Goal: Task Accomplishment & Management: Manage account settings

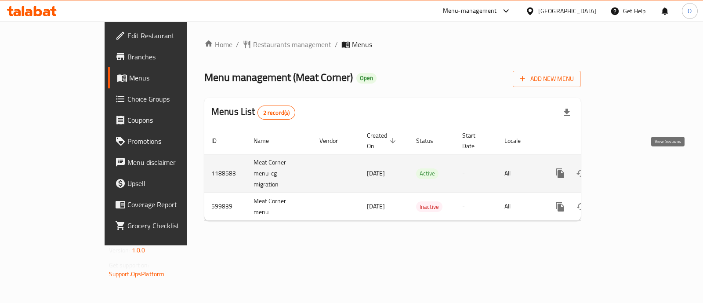
click at [627, 169] on icon "enhanced table" at bounding box center [623, 173] width 8 height 8
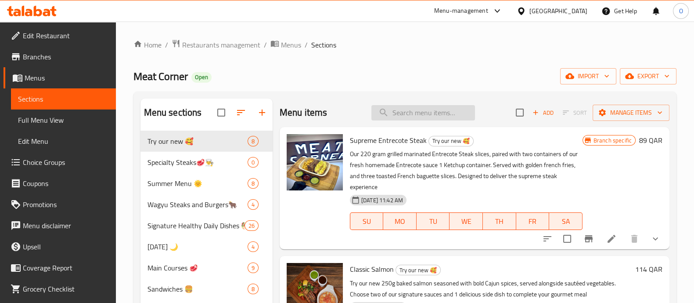
click at [412, 119] on input "search" at bounding box center [424, 112] width 104 height 15
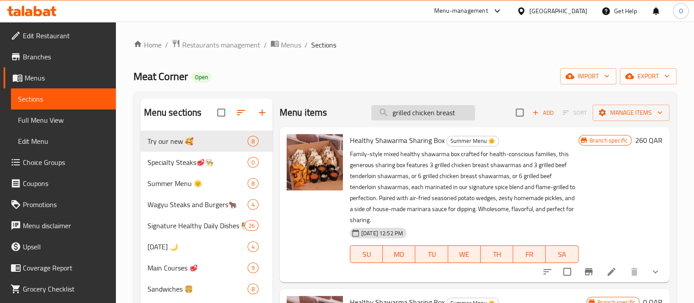
click at [415, 113] on input "grilled chicken breast" at bounding box center [424, 112] width 104 height 15
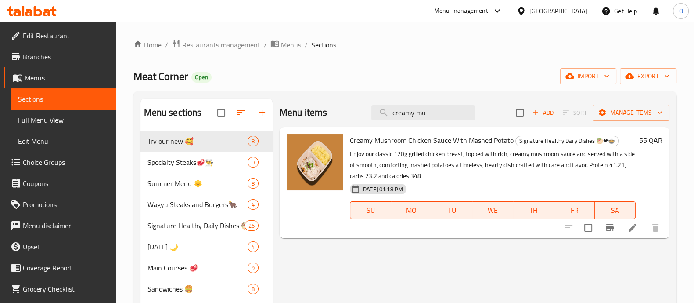
type input "creamy mu"
click at [606, 224] on icon "Branch-specific-item" at bounding box center [610, 227] width 11 height 11
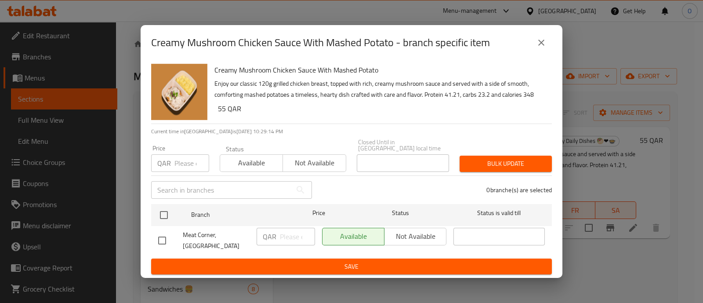
click at [186, 161] on input "number" at bounding box center [191, 163] width 35 height 18
type input "55"
click at [250, 163] on span "Available" at bounding box center [252, 162] width 56 height 13
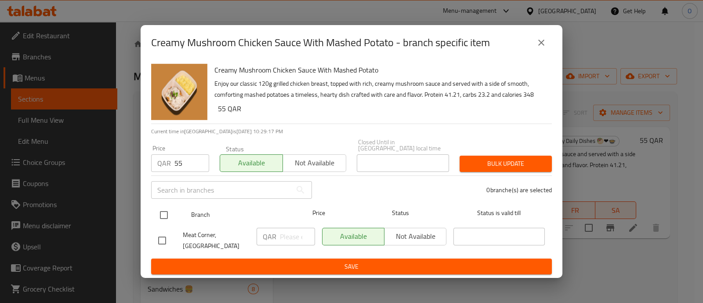
click at [165, 212] on input "checkbox" at bounding box center [164, 215] width 18 height 18
checkbox input "true"
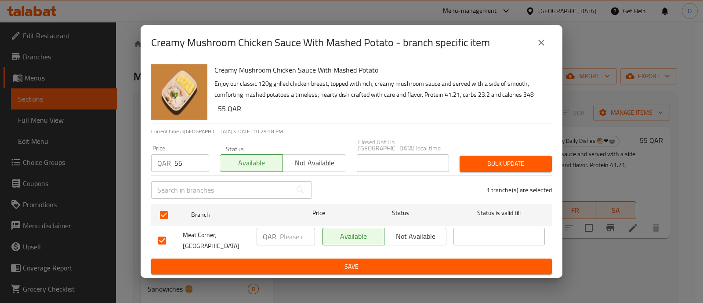
click at [291, 231] on input "number" at bounding box center [297, 236] width 35 height 18
type input "55"
click at [501, 159] on span "Bulk update" at bounding box center [505, 163] width 78 height 11
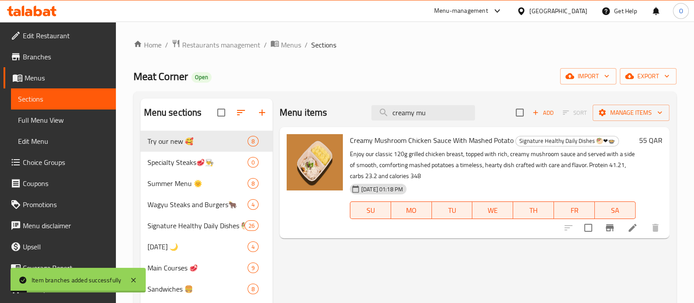
click at [632, 223] on icon at bounding box center [633, 227] width 11 height 11
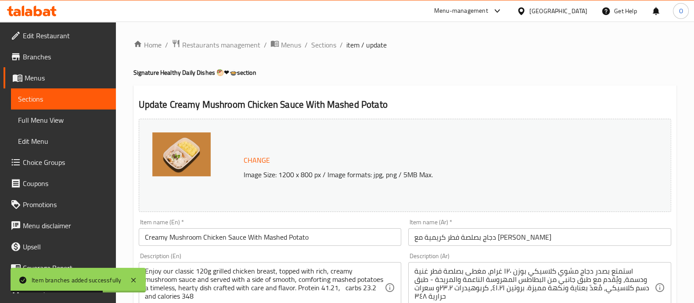
click at [66, 95] on span "Sections" at bounding box center [63, 99] width 91 height 11
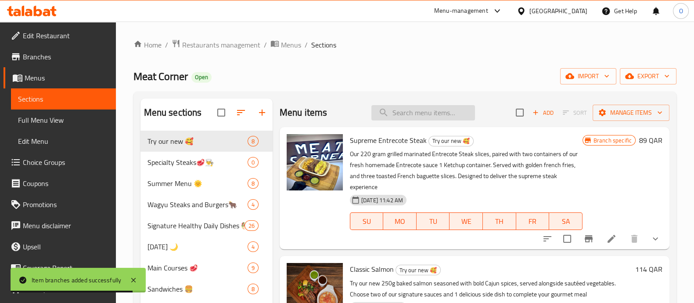
click at [404, 118] on input "search" at bounding box center [424, 112] width 104 height 15
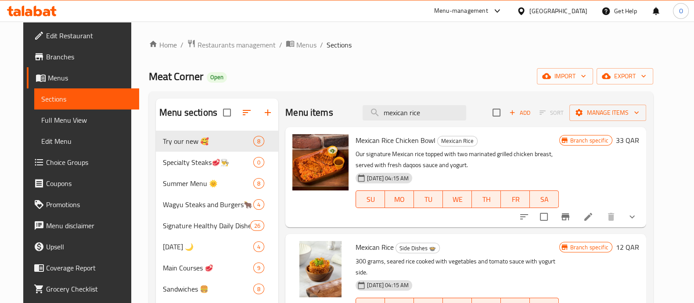
type input "mexican rice"
click at [570, 216] on icon "Branch-specific-item" at bounding box center [566, 216] width 8 height 7
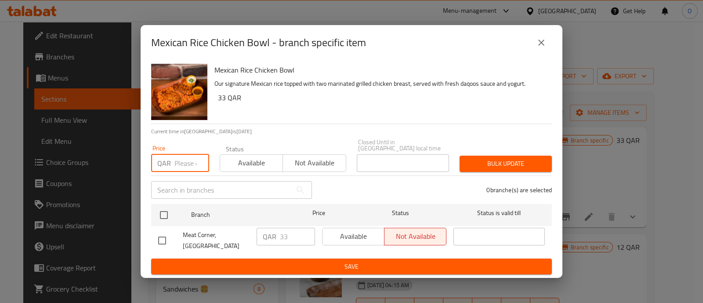
click at [187, 155] on input "number" at bounding box center [191, 163] width 35 height 18
type input "45"
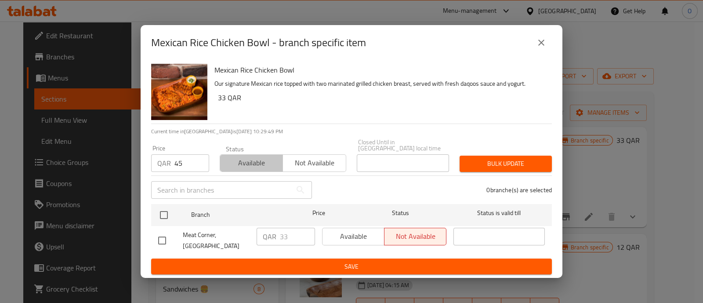
click at [268, 158] on span "Available" at bounding box center [252, 162] width 56 height 13
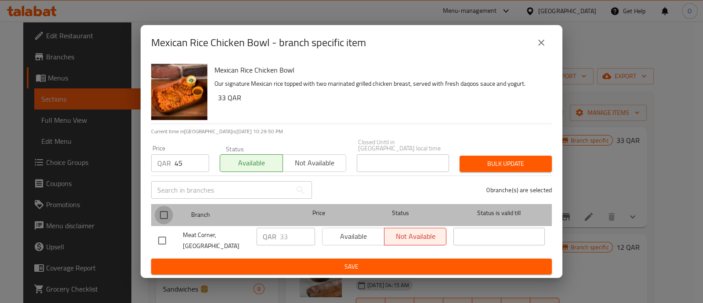
click at [161, 214] on input "checkbox" at bounding box center [164, 215] width 18 height 18
checkbox input "true"
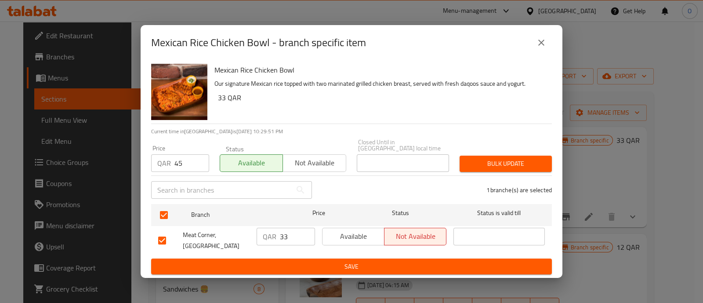
click at [290, 231] on input "33" at bounding box center [297, 236] width 35 height 18
type input "45"
click at [354, 231] on span "Available" at bounding box center [353, 236] width 55 height 13
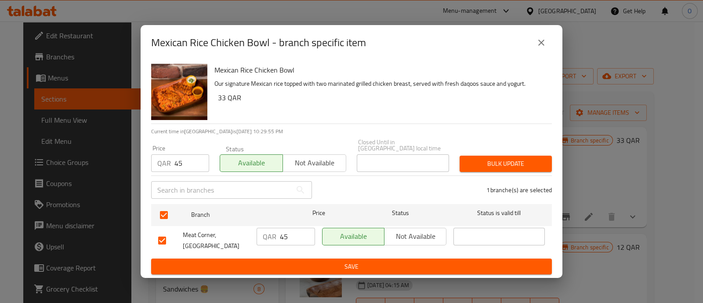
click at [514, 159] on span "Bulk update" at bounding box center [505, 163] width 78 height 11
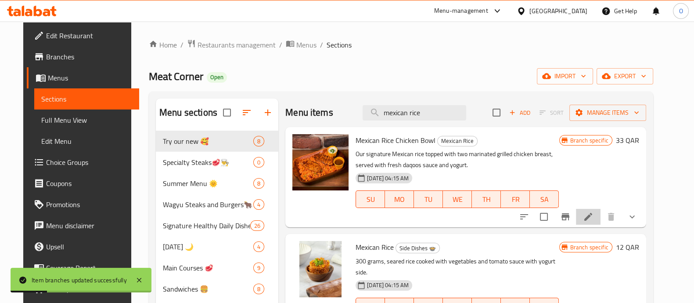
click at [601, 223] on li at bounding box center [588, 217] width 25 height 16
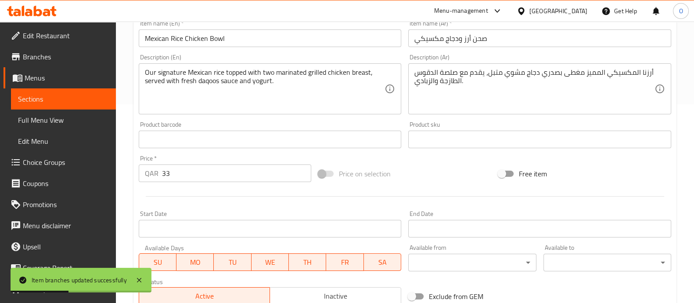
scroll to position [208, 0]
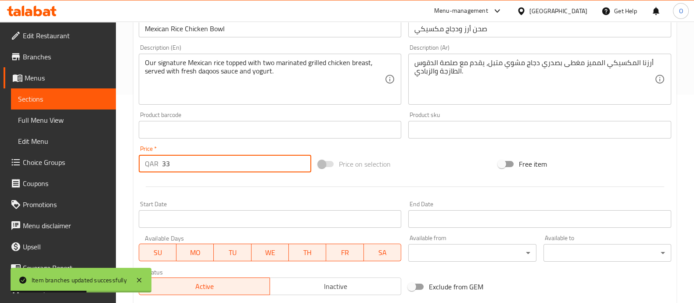
drag, startPoint x: 180, startPoint y: 161, endPoint x: 156, endPoint y: 158, distance: 24.0
click at [156, 158] on div "QAR 33 Price *" at bounding box center [225, 164] width 173 height 18
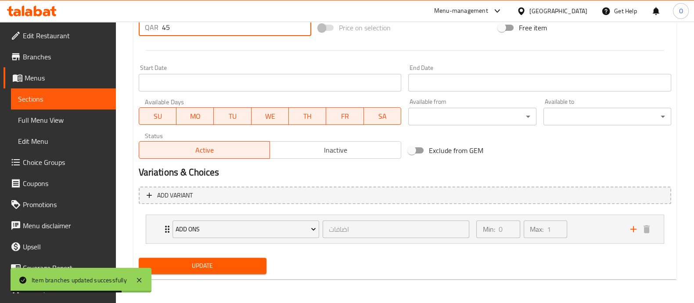
type input "45"
click at [191, 273] on div "Update" at bounding box center [202, 265] width 135 height 23
click at [180, 270] on button "Update" at bounding box center [203, 265] width 128 height 16
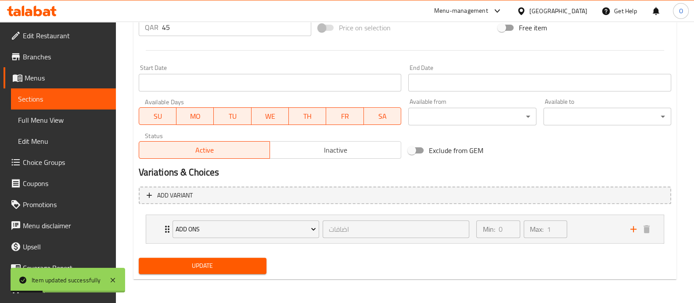
click at [59, 99] on span "Sections" at bounding box center [63, 99] width 91 height 11
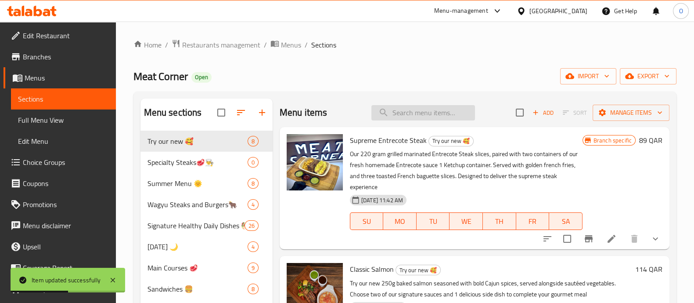
click at [390, 108] on input "search" at bounding box center [424, 112] width 104 height 15
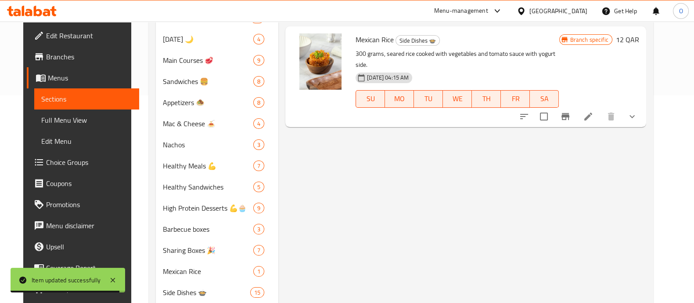
scroll to position [163, 0]
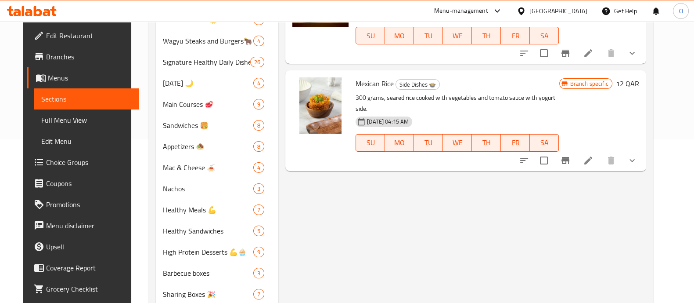
type input "mexican rice"
click at [571, 155] on icon "Branch-specific-item" at bounding box center [565, 160] width 11 height 11
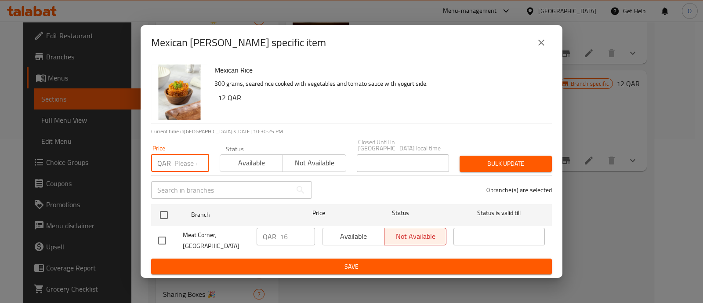
click at [180, 162] on input "number" at bounding box center [191, 163] width 35 height 18
type input "19"
click at [246, 164] on span "Available" at bounding box center [252, 162] width 56 height 13
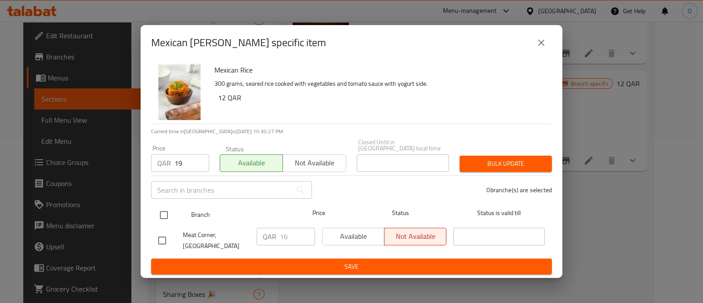
click at [160, 215] on input "checkbox" at bounding box center [164, 215] width 18 height 18
checkbox input "true"
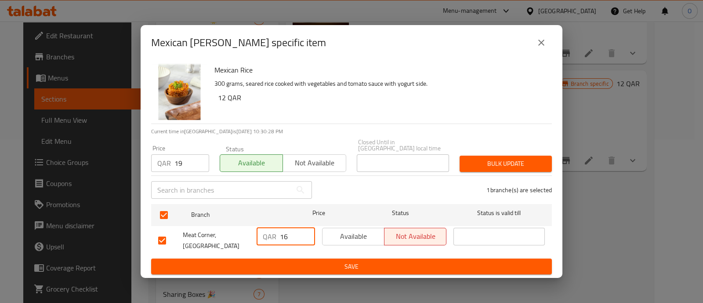
click at [292, 231] on input "16" at bounding box center [297, 236] width 35 height 18
type input "19"
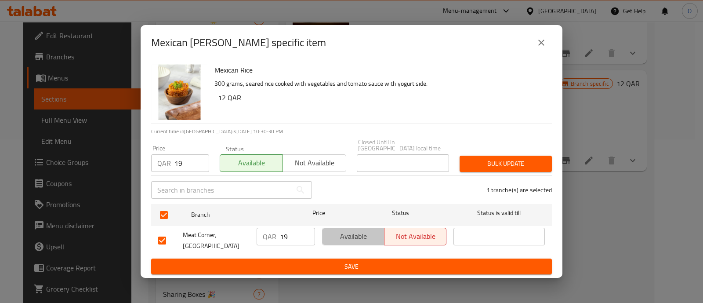
click at [351, 235] on span "Available" at bounding box center [353, 236] width 55 height 13
click at [535, 155] on button "Bulk update" at bounding box center [505, 163] width 92 height 16
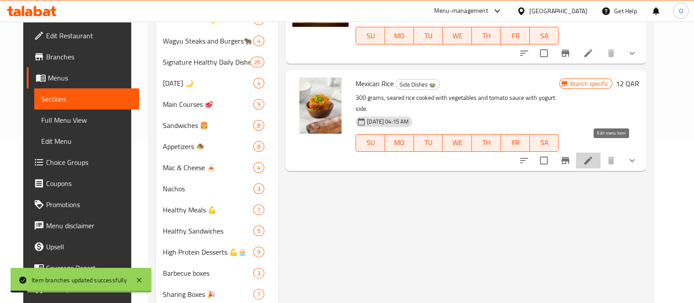
click at [594, 155] on icon at bounding box center [588, 160] width 11 height 11
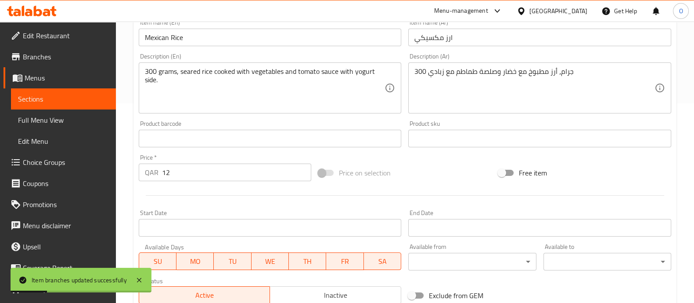
scroll to position [202, 0]
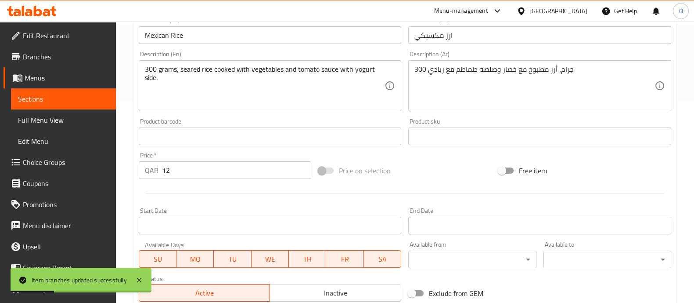
click at [191, 174] on input "12" at bounding box center [237, 170] width 150 height 18
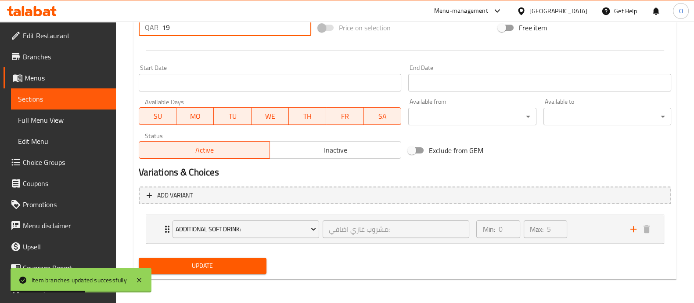
type input "19"
click at [164, 265] on span "Update" at bounding box center [203, 265] width 114 height 11
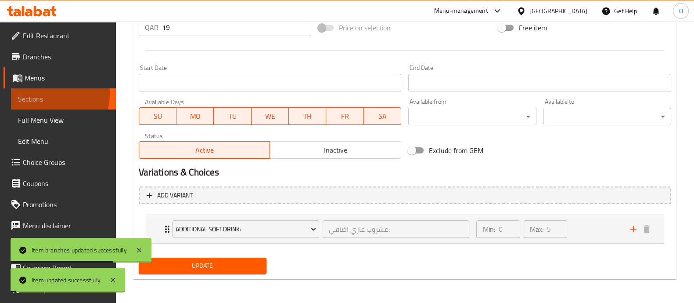
click at [40, 94] on span "Sections" at bounding box center [63, 99] width 91 height 11
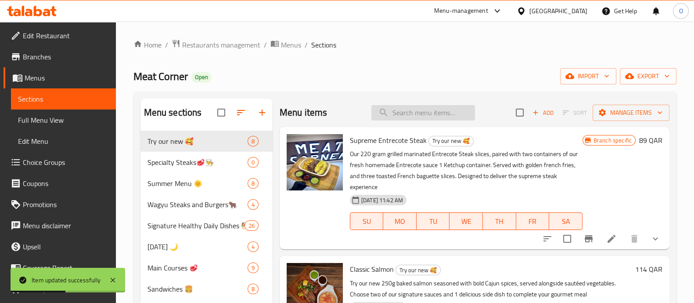
click at [402, 109] on input "search" at bounding box center [424, 112] width 104 height 15
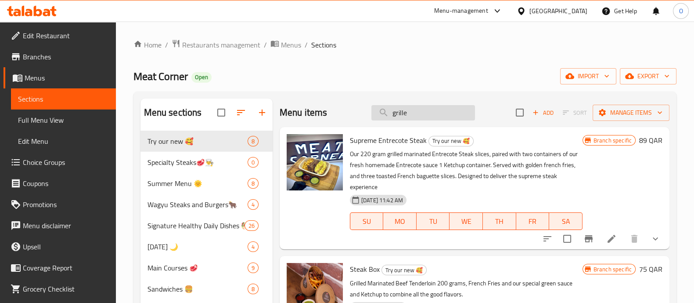
type input "grille"
